Goal: Information Seeking & Learning: Find specific fact

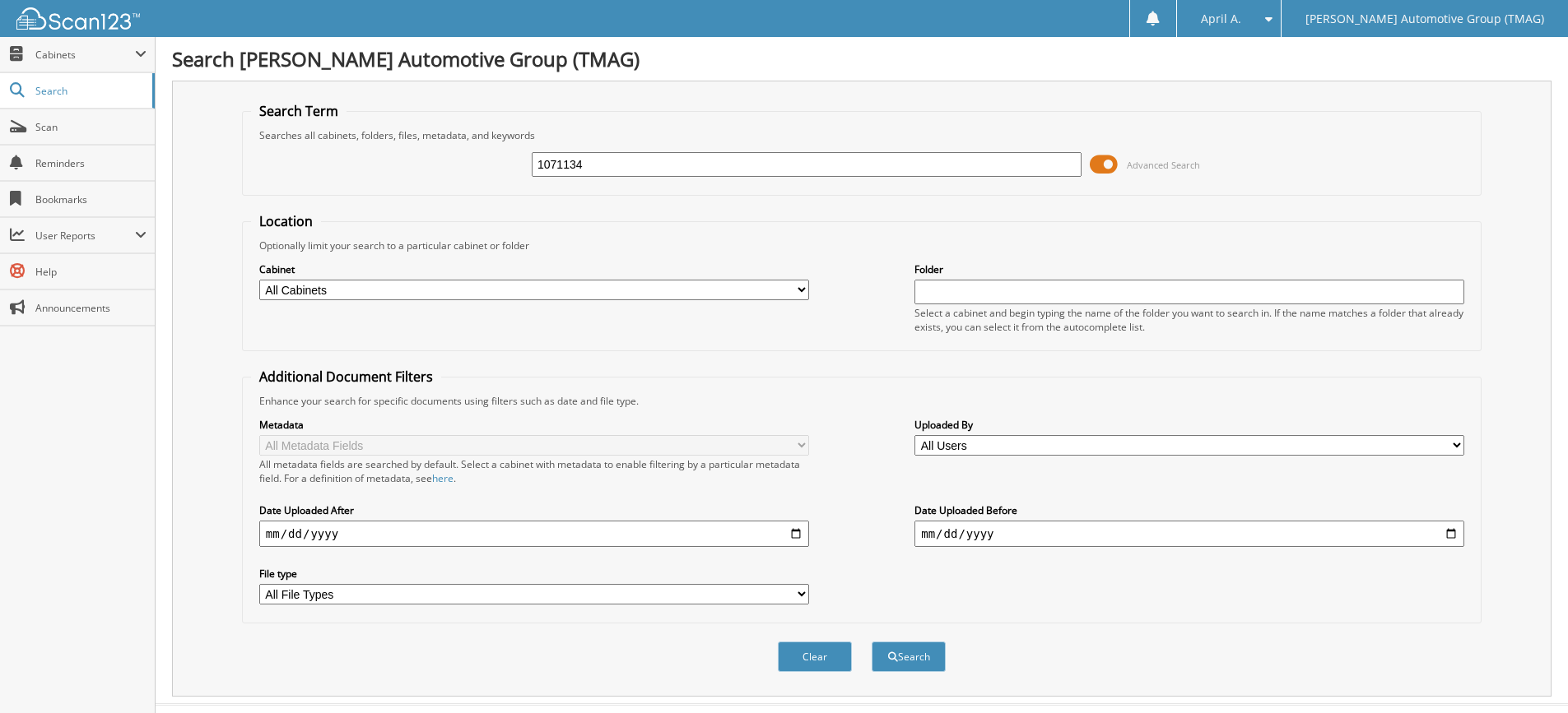
type input "1071134"
click at [872, 642] on button "Search" at bounding box center [909, 656] width 74 height 31
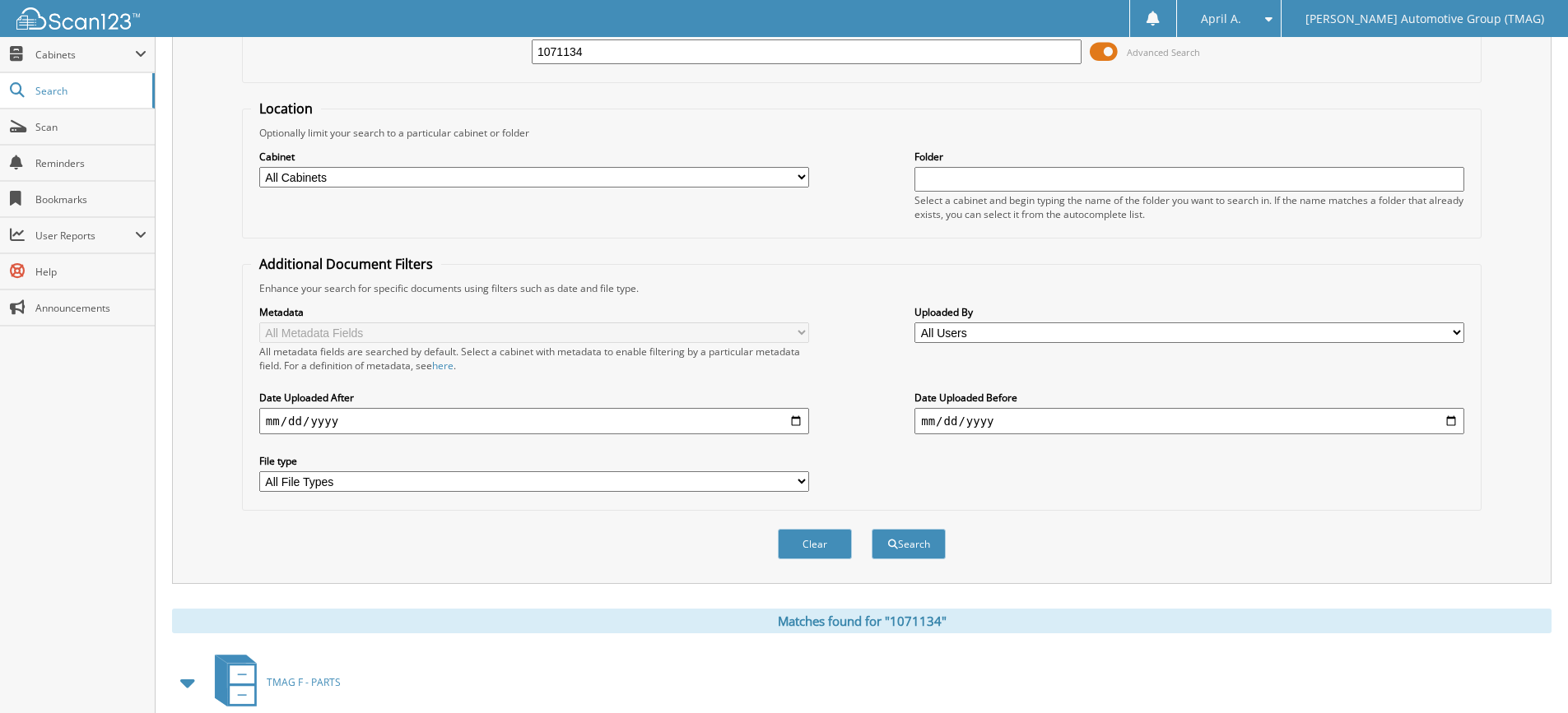
scroll to position [322, 0]
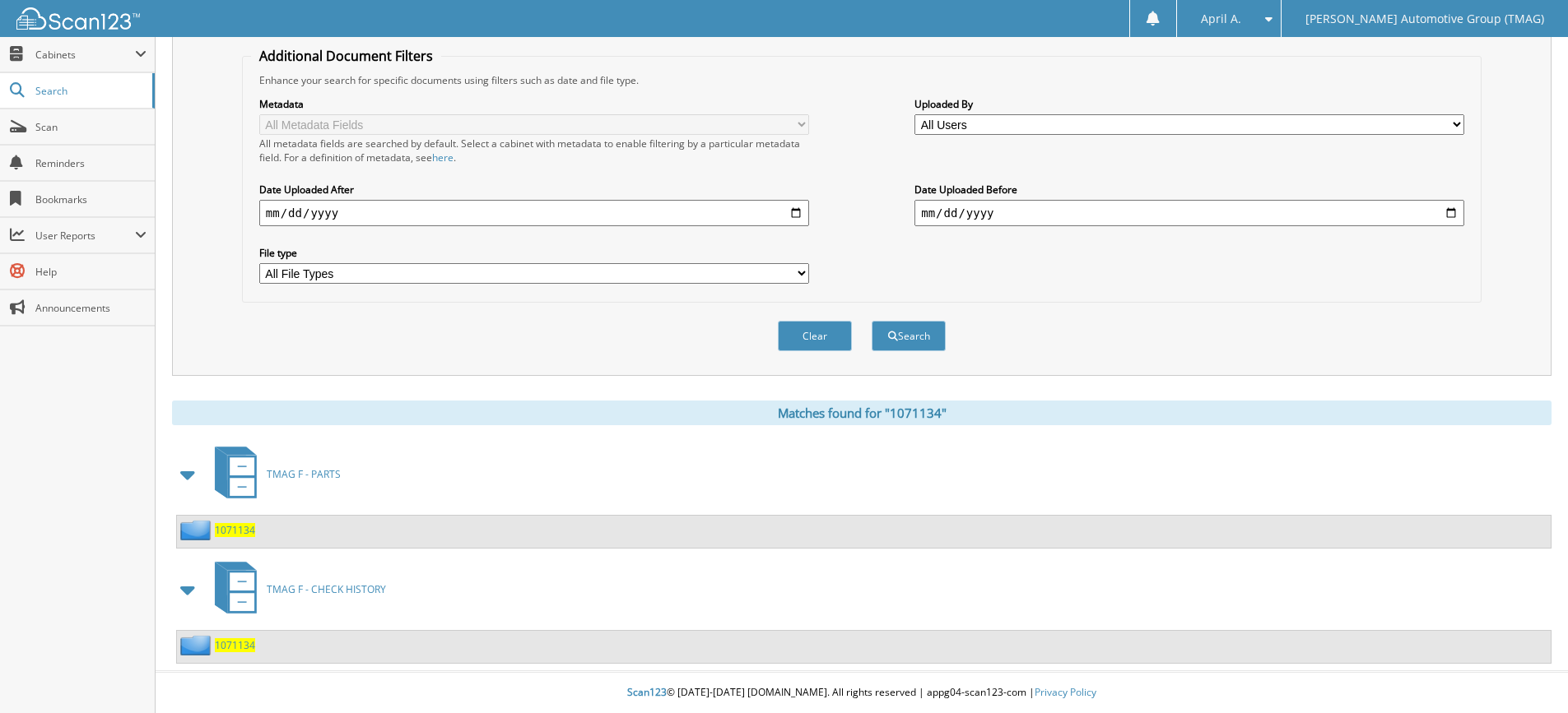
click at [228, 648] on span "1071134" at bounding box center [235, 645] width 40 height 14
